Goal: Task Accomplishment & Management: Manage account settings

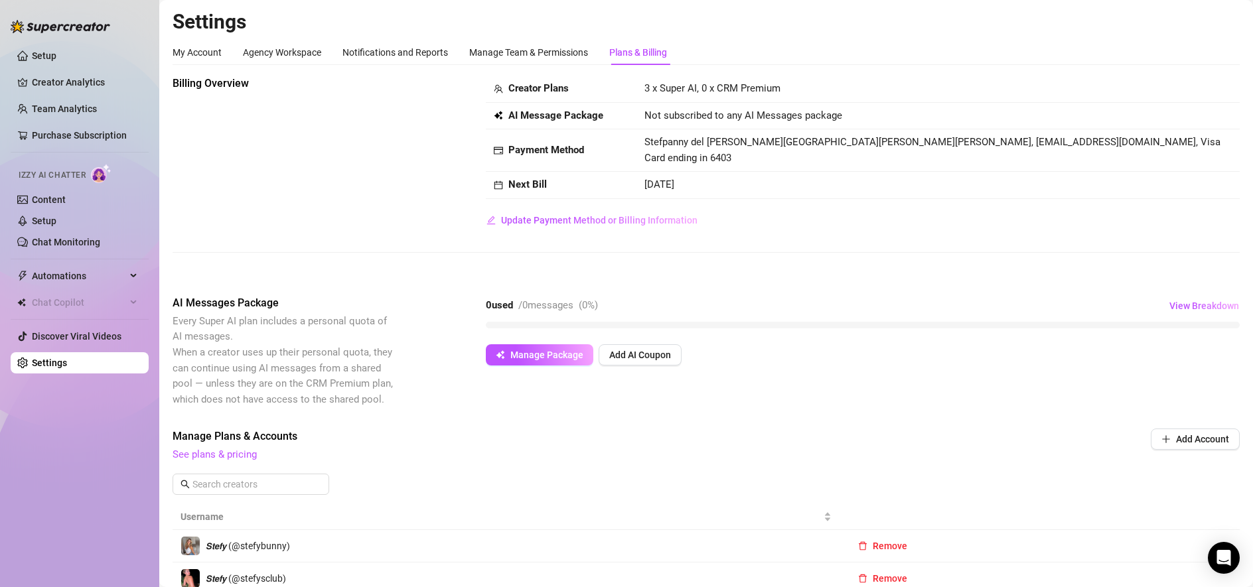
scroll to position [338, 0]
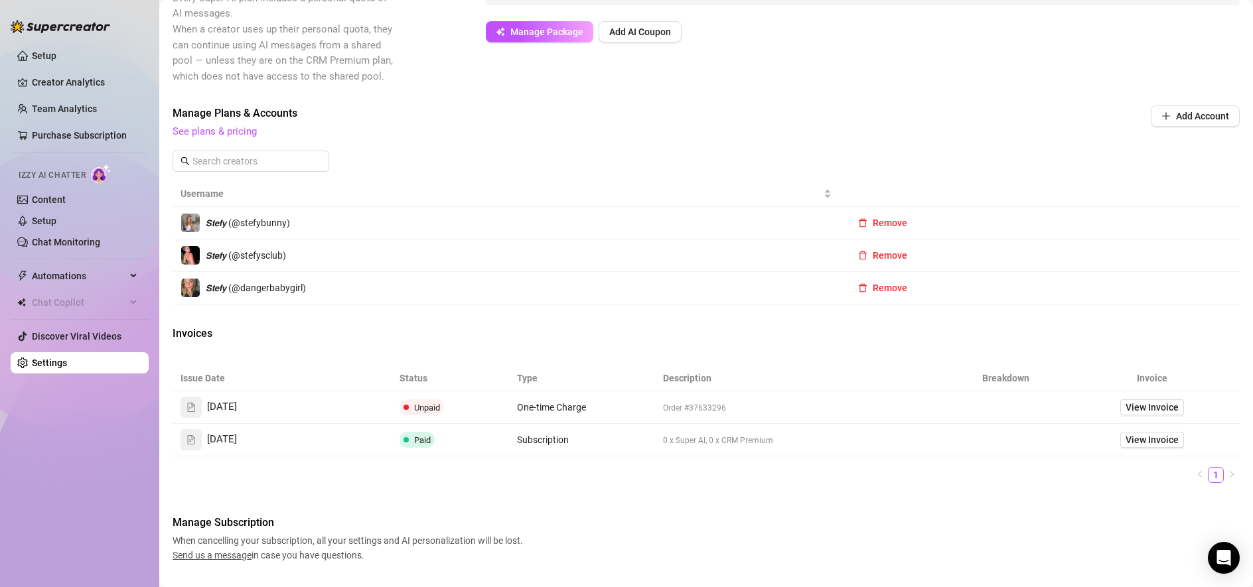
scroll to position [323, 0]
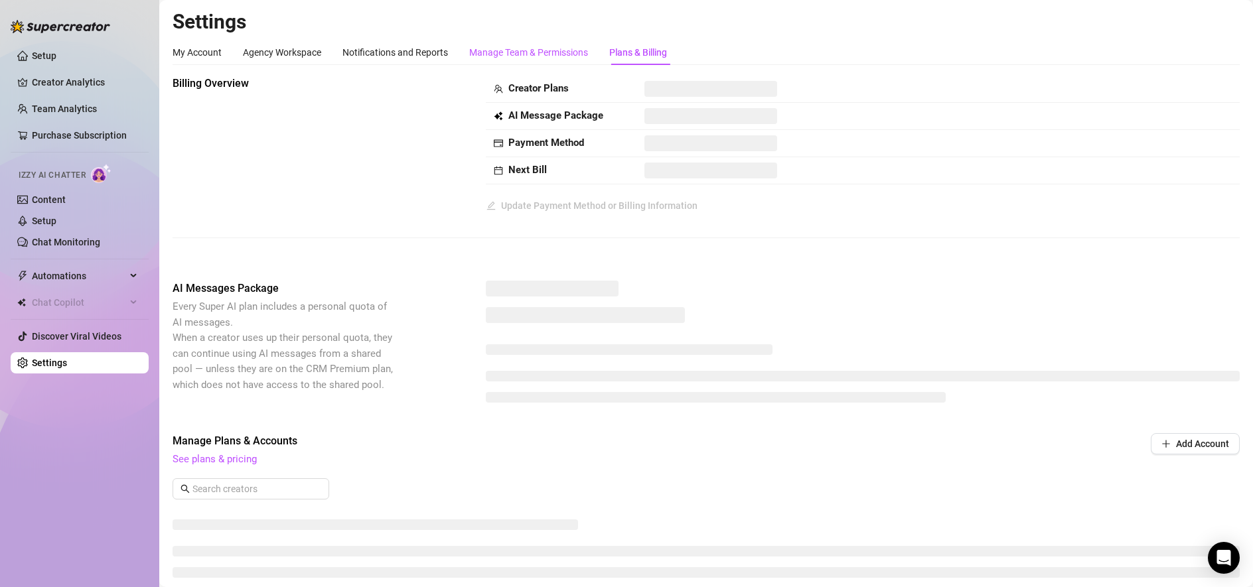
click at [516, 55] on div "Manage Team & Permissions" at bounding box center [528, 52] width 119 height 15
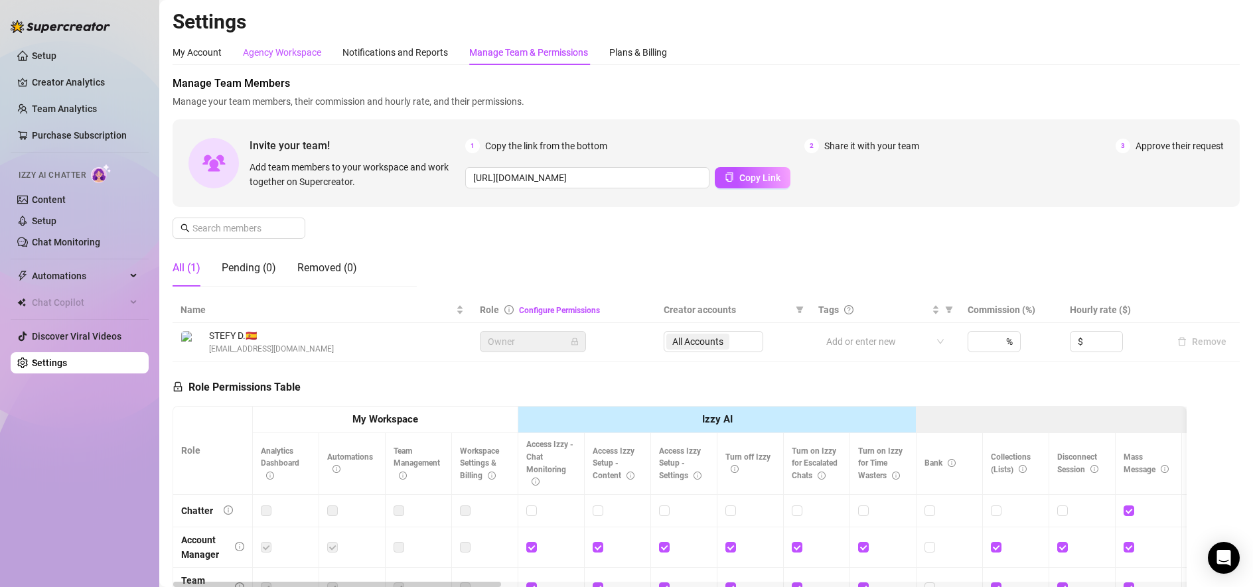
click at [307, 52] on div "Agency Workspace" at bounding box center [282, 52] width 78 height 15
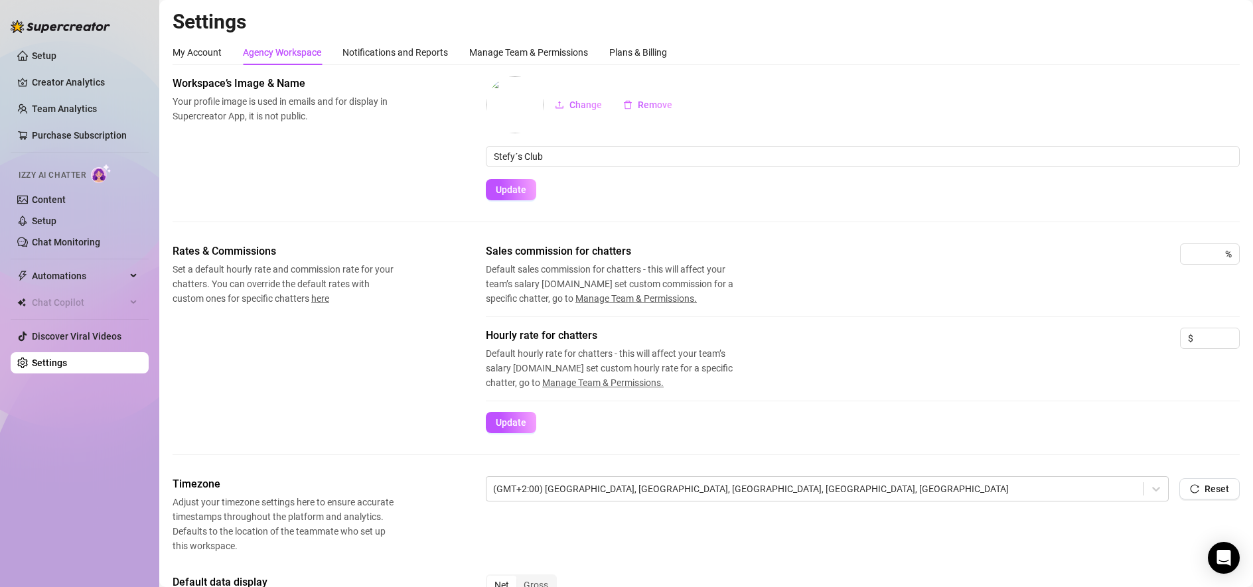
scroll to position [3, 0]
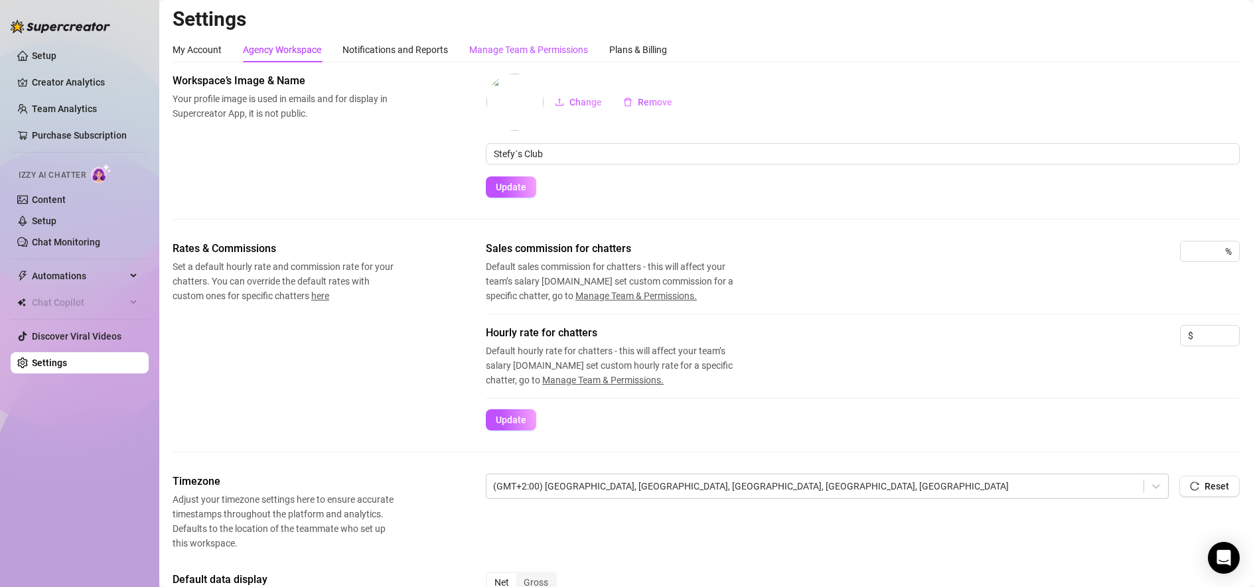
click at [564, 50] on div "Manage Team & Permissions" at bounding box center [528, 49] width 119 height 15
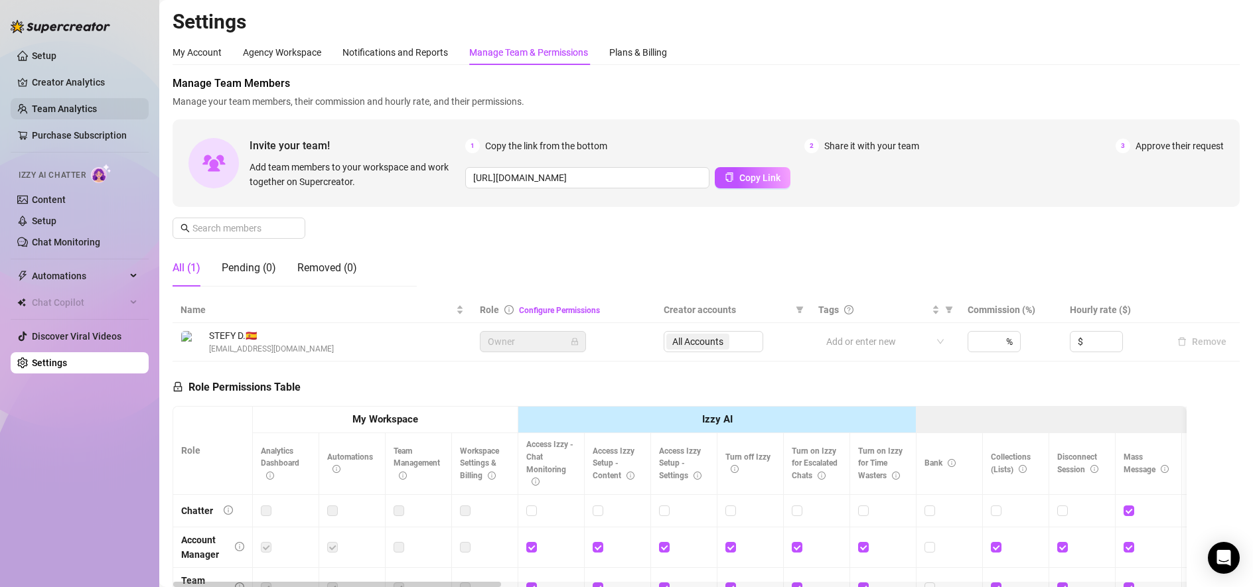
click at [64, 114] on link "Team Analytics" at bounding box center [64, 109] width 65 height 11
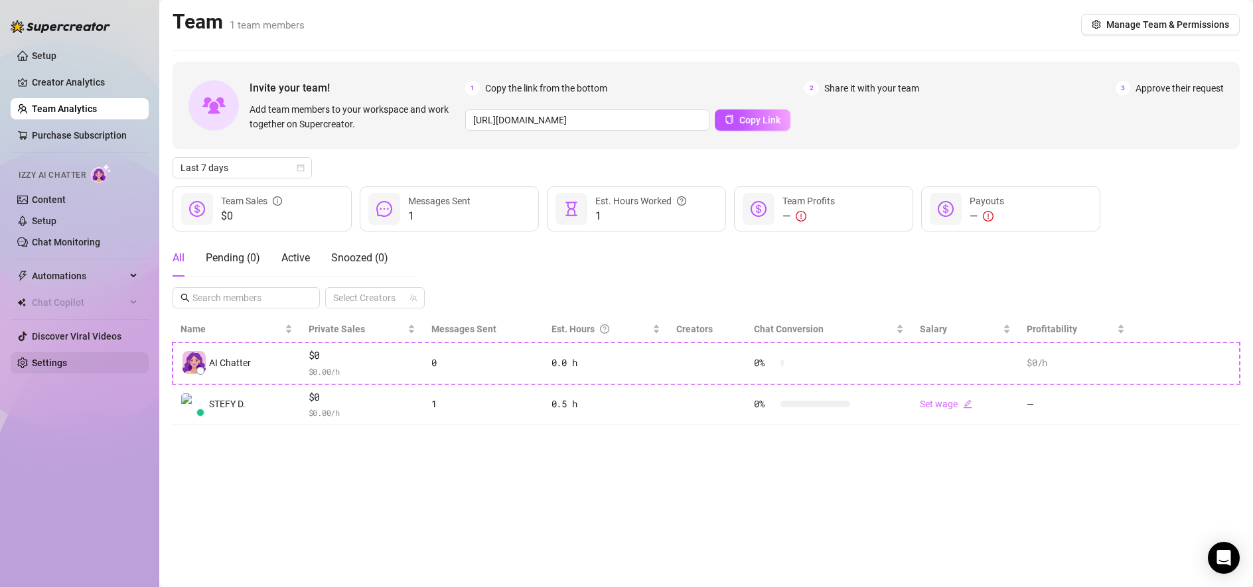
click at [37, 368] on link "Settings" at bounding box center [49, 363] width 35 height 11
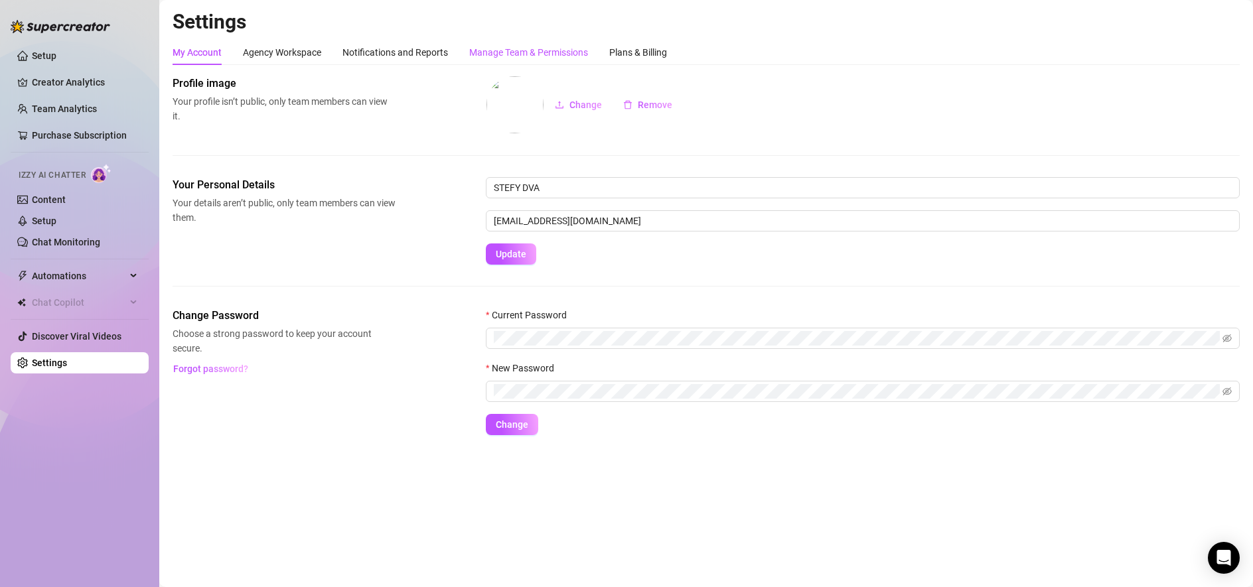
click at [484, 48] on div "Manage Team & Permissions" at bounding box center [528, 52] width 119 height 15
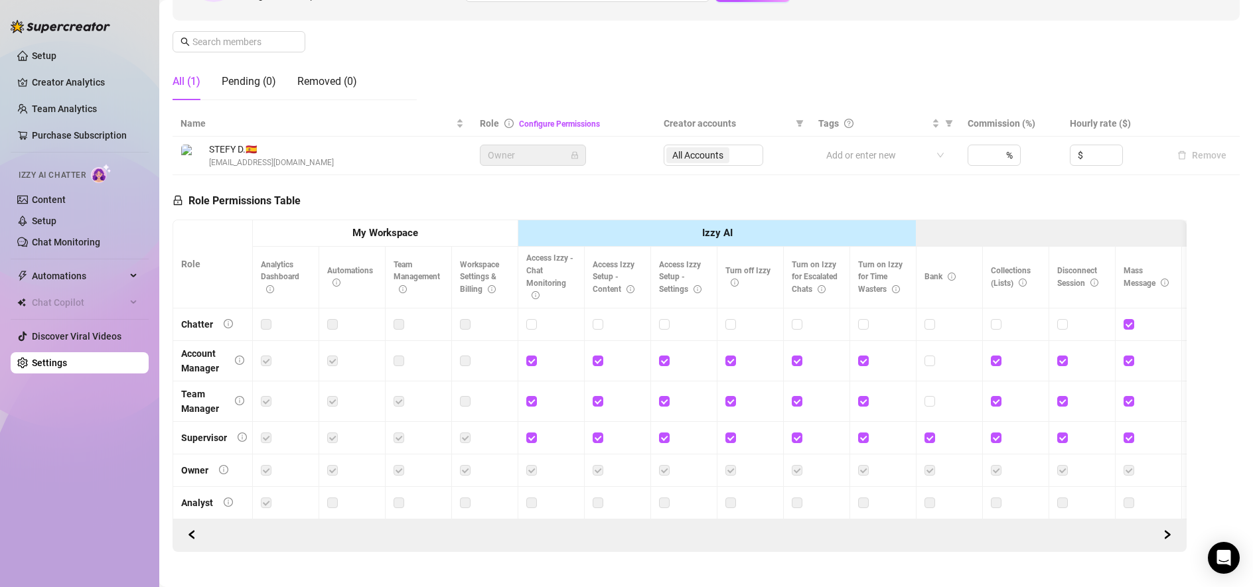
scroll to position [207, 0]
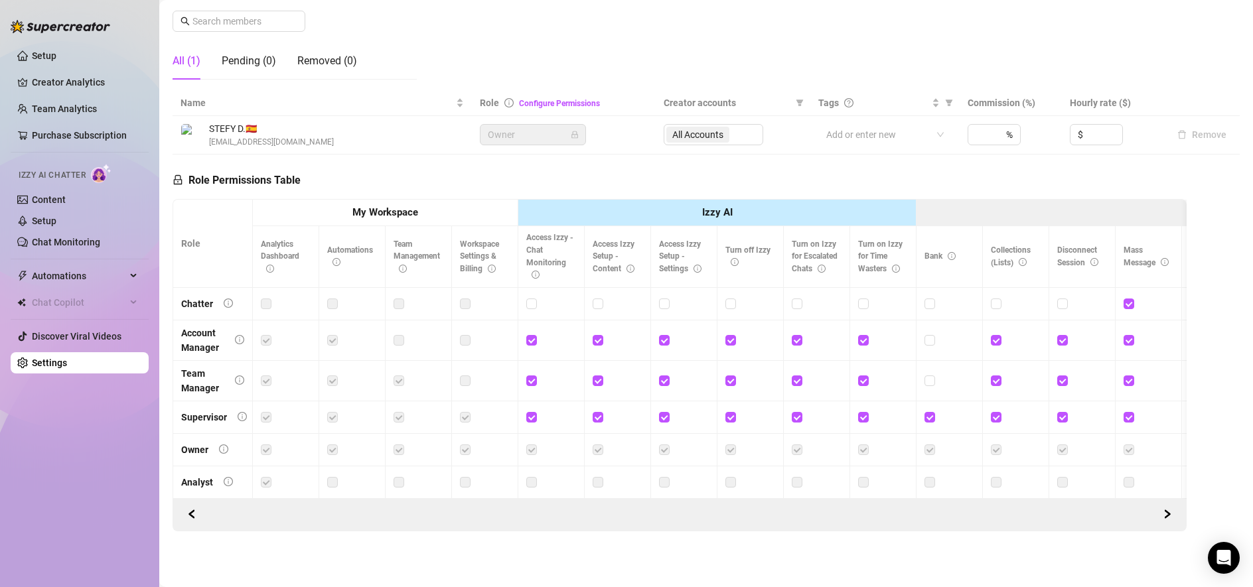
click at [718, 308] on td at bounding box center [750, 304] width 66 height 33
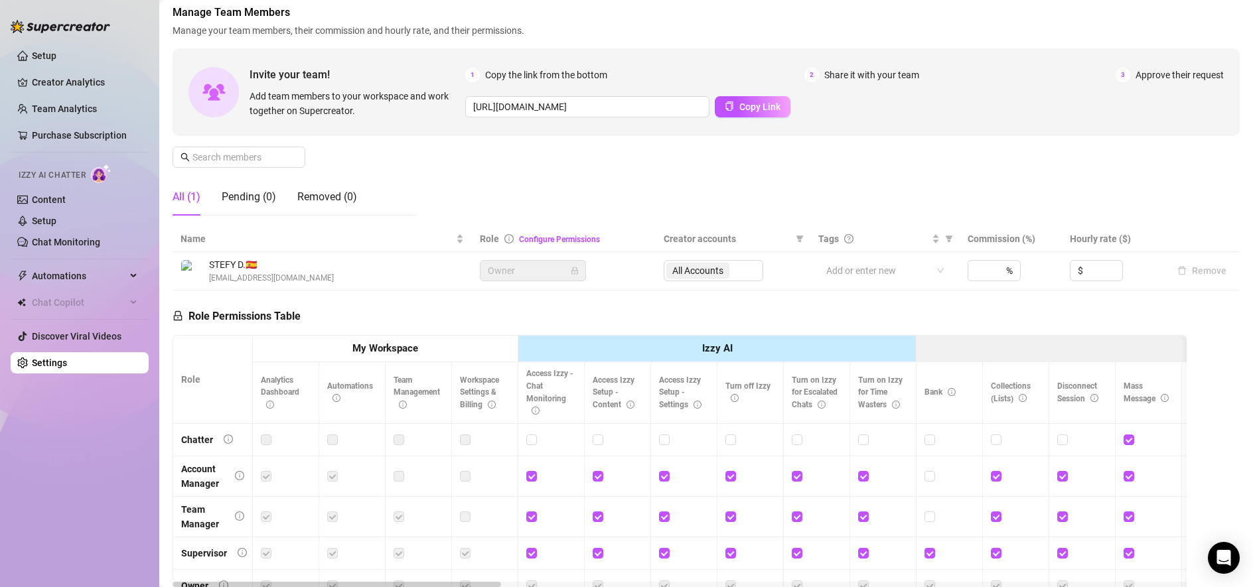
scroll to position [0, 0]
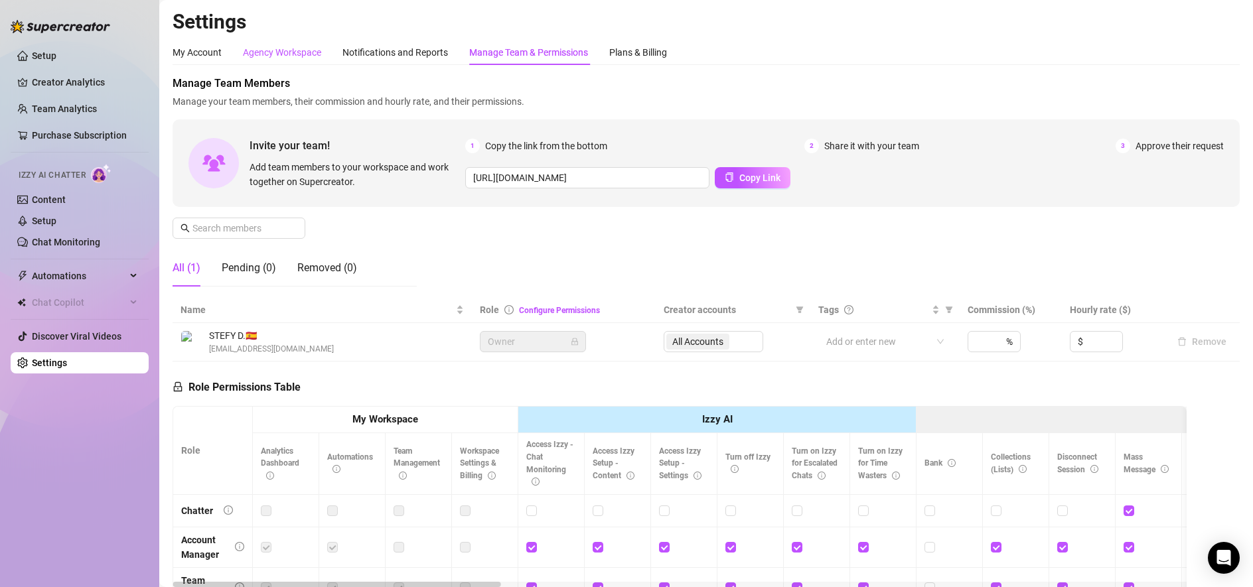
click at [283, 50] on div "Agency Workspace" at bounding box center [282, 52] width 78 height 15
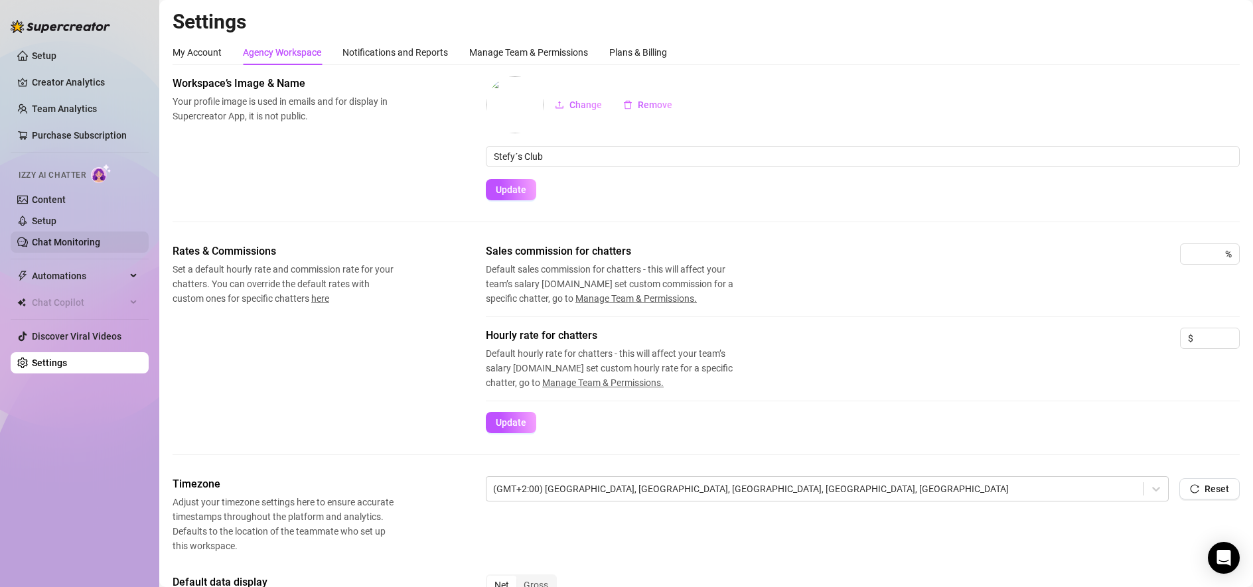
click at [54, 240] on link "Chat Monitoring" at bounding box center [66, 242] width 68 height 11
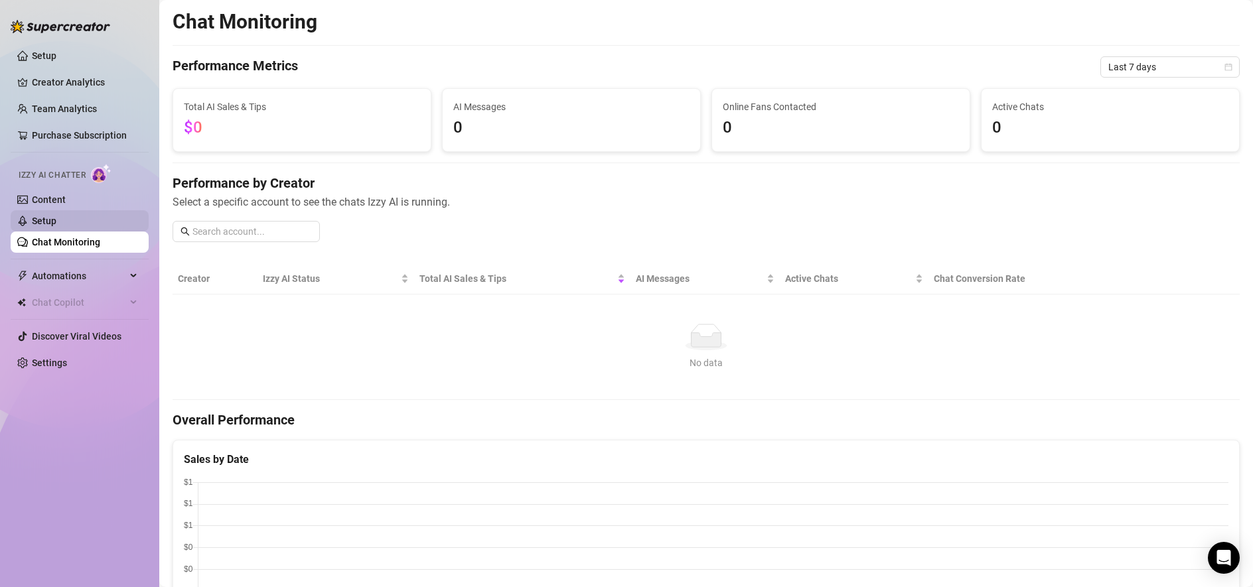
click at [56, 216] on link "Setup" at bounding box center [44, 221] width 25 height 11
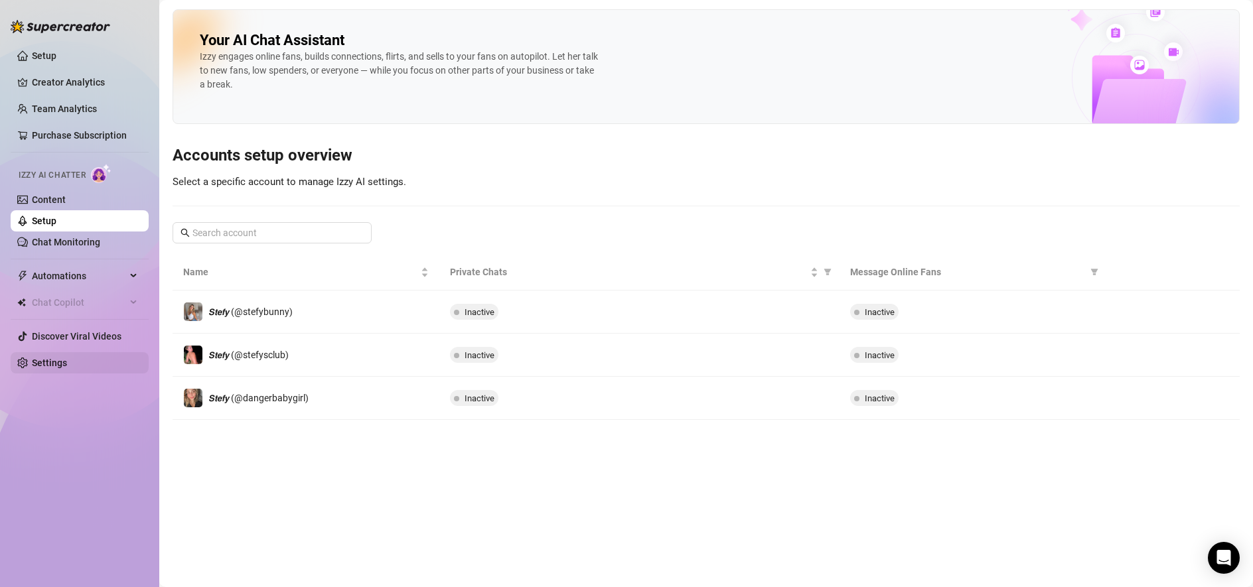
click at [45, 368] on link "Settings" at bounding box center [49, 363] width 35 height 11
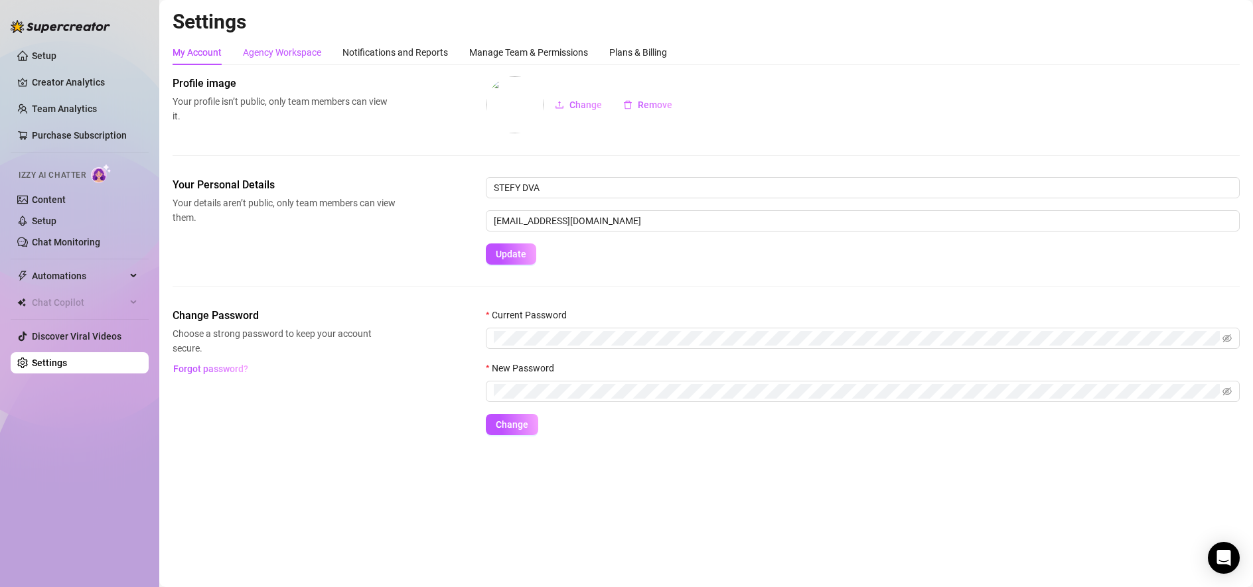
click at [301, 52] on div "Agency Workspace" at bounding box center [282, 52] width 78 height 15
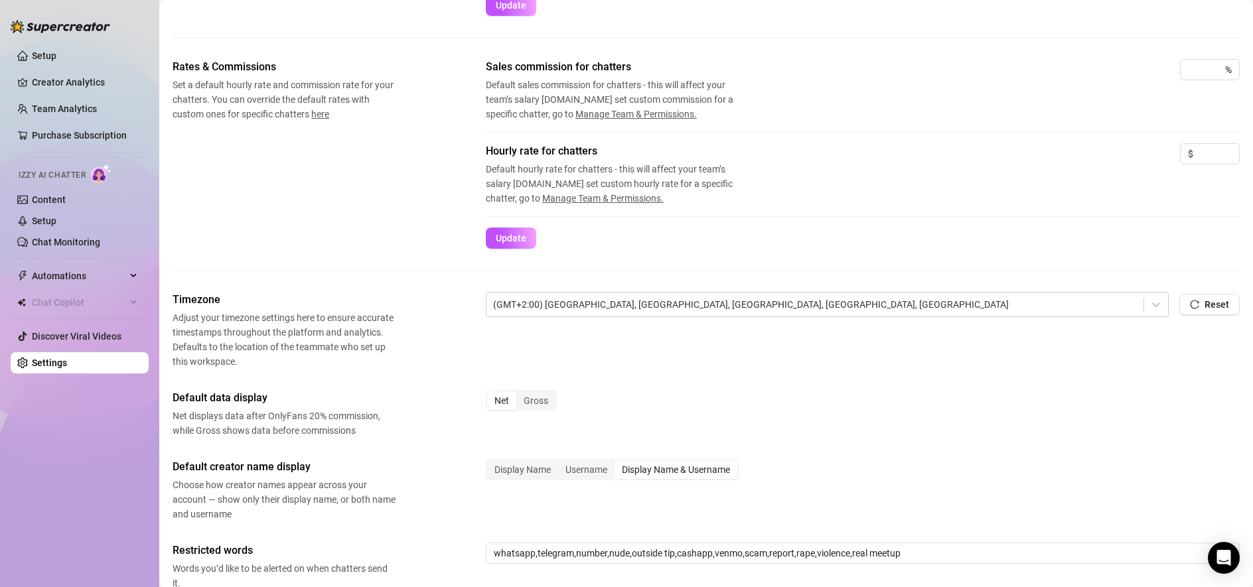
scroll to position [298, 0]
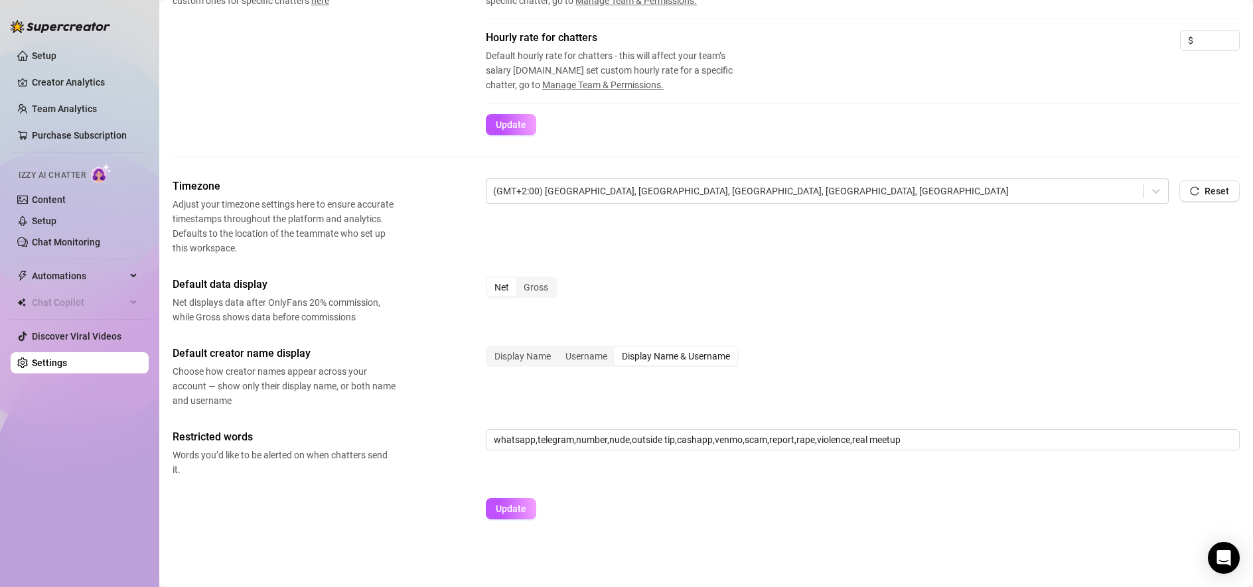
click at [962, 427] on div "Timezone Adjust your timezone settings here to ensure accurate timestamps throu…" at bounding box center [706, 355] width 1067 height 353
click at [690, 396] on div "Default creator name display Choose how creator names appear across your accoun…" at bounding box center [706, 377] width 1067 height 62
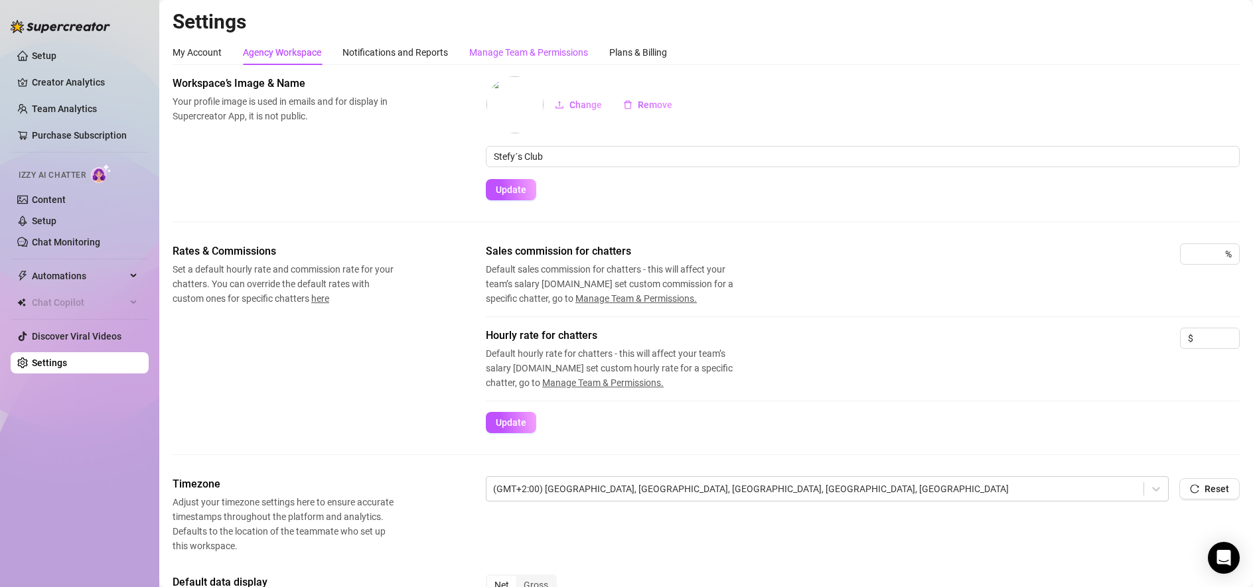
click at [587, 49] on div "Manage Team & Permissions" at bounding box center [528, 52] width 119 height 15
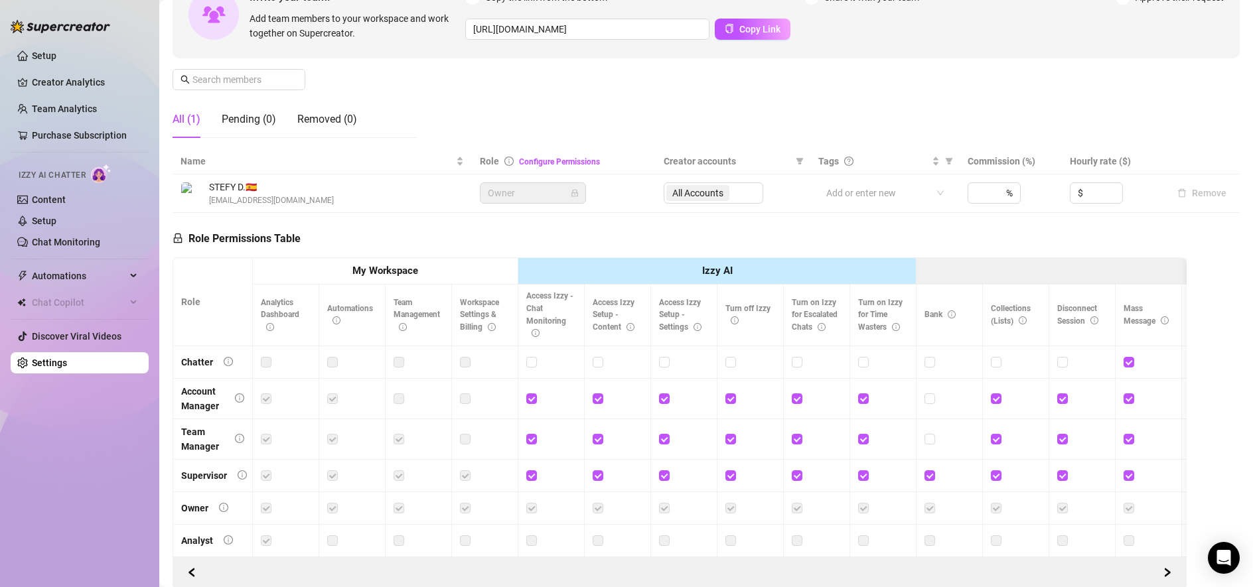
scroll to position [0, 3]
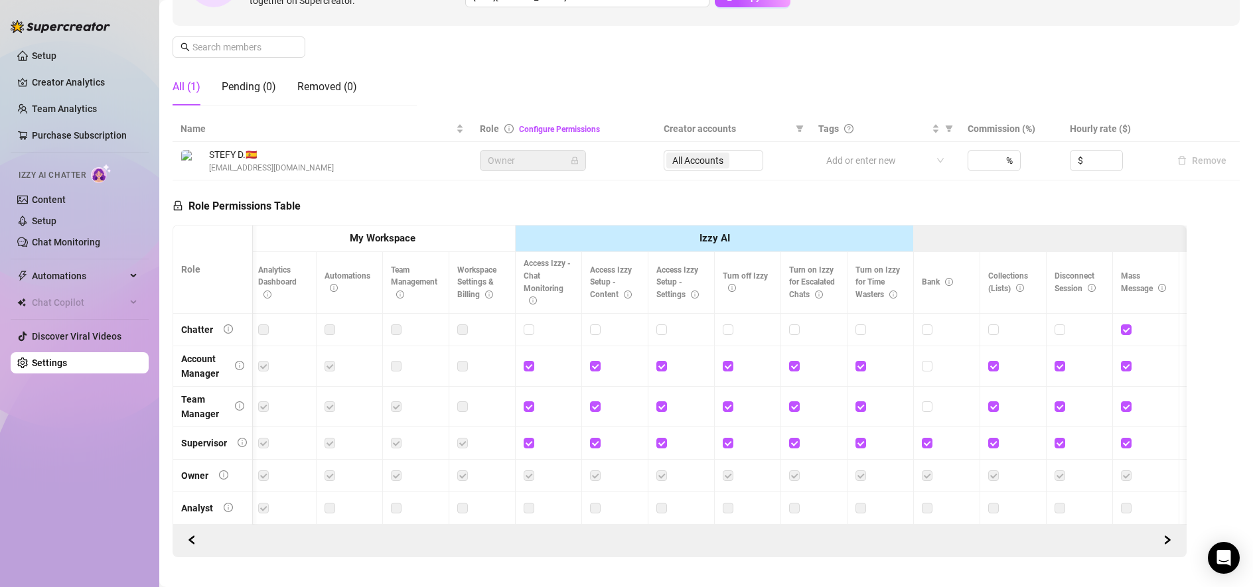
click at [522, 166] on span "Owner" at bounding box center [533, 161] width 90 height 20
click at [704, 159] on div "All Accounts" at bounding box center [714, 160] width 100 height 21
click at [974, 161] on div "%" at bounding box center [994, 160] width 53 height 21
click at [996, 162] on div "%" at bounding box center [994, 160] width 53 height 21
click at [980, 163] on input at bounding box center [982, 161] width 13 height 20
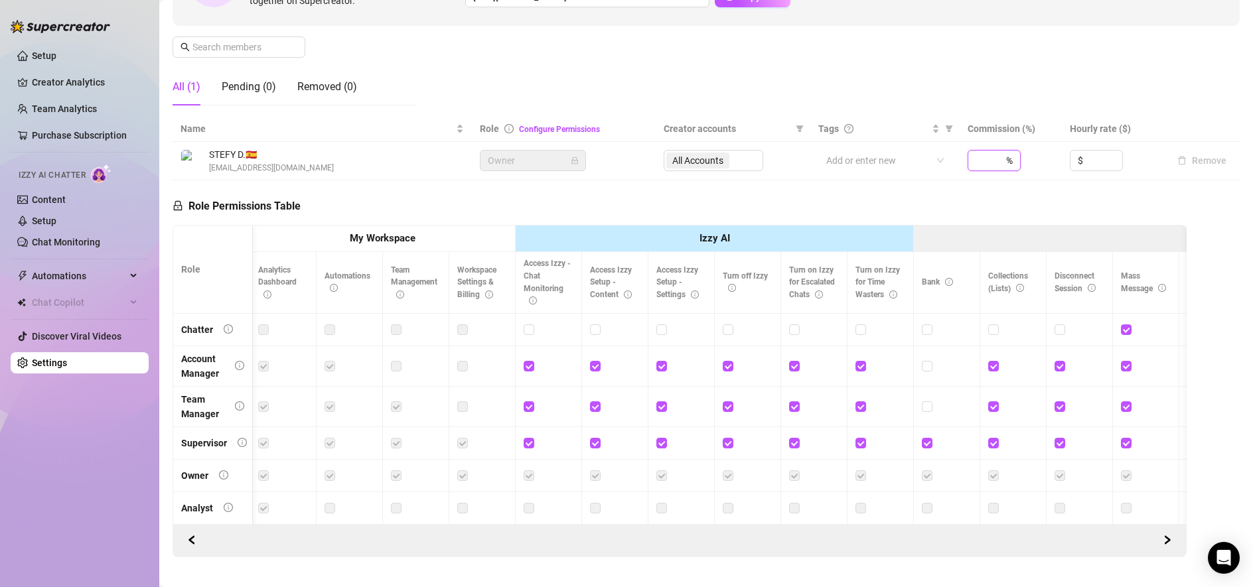
scroll to position [207, 0]
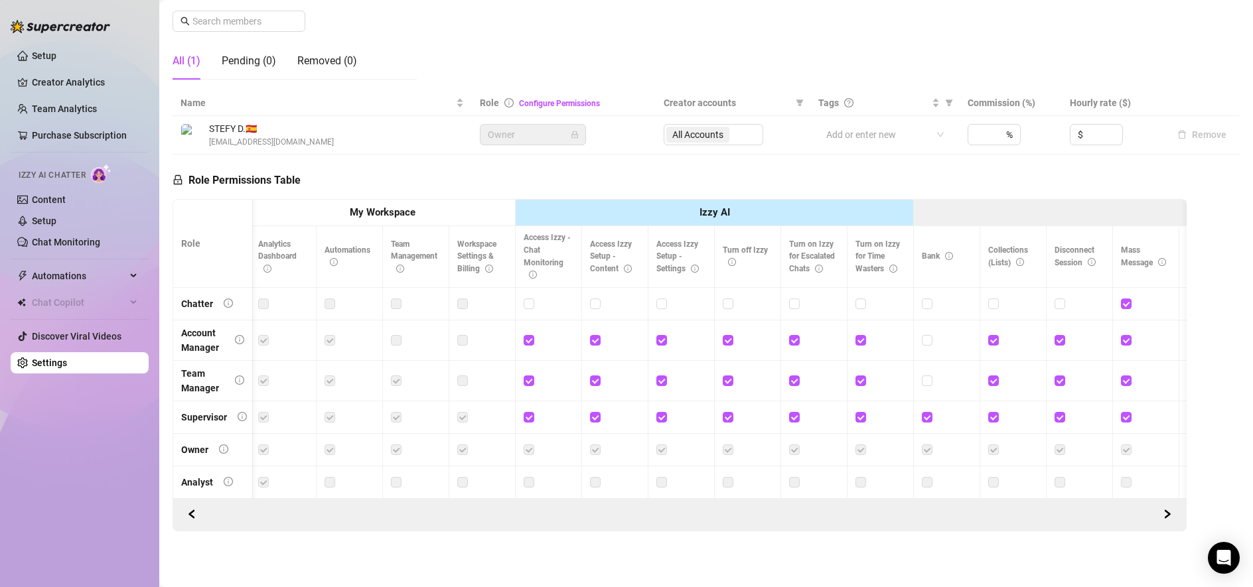
click at [53, 175] on span "Izzy AI Chatter" at bounding box center [52, 175] width 67 height 13
drag, startPoint x: 23, startPoint y: 172, endPoint x: 98, endPoint y: 179, distance: 75.3
click at [98, 179] on div "Izzy AI Chatter" at bounding box center [78, 173] width 119 height 19
drag, startPoint x: 94, startPoint y: 175, endPoint x: -31, endPoint y: 168, distance: 125.0
click at [0, 168] on html "Setup Creator Analytics Team Analytics Purchase Subscription Izzy AI Chatter Co…" at bounding box center [626, 293] width 1253 height 587
